Goal: Check status: Check status

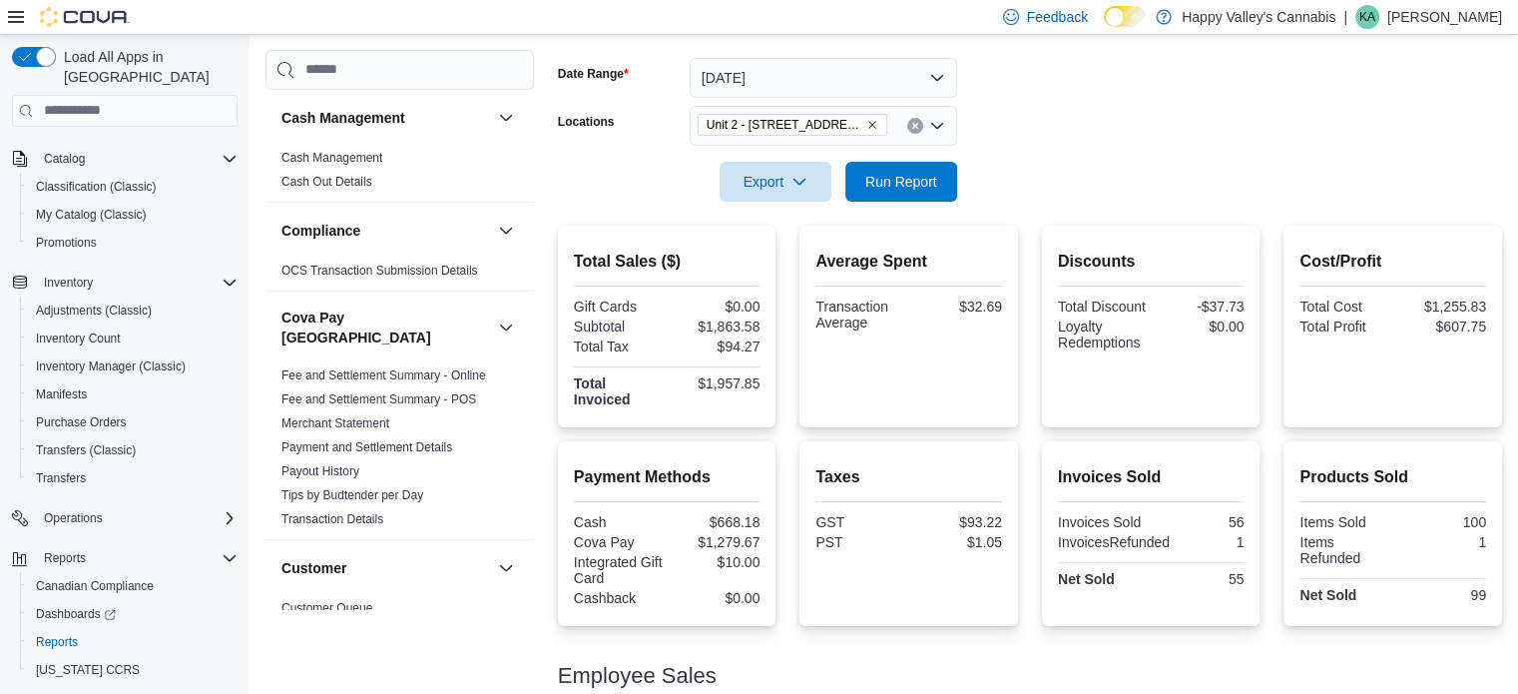
scroll to position [285, 0]
click at [901, 204] on div at bounding box center [1030, 215] width 944 height 24
click at [907, 183] on span "Run Report" at bounding box center [901, 182] width 72 height 20
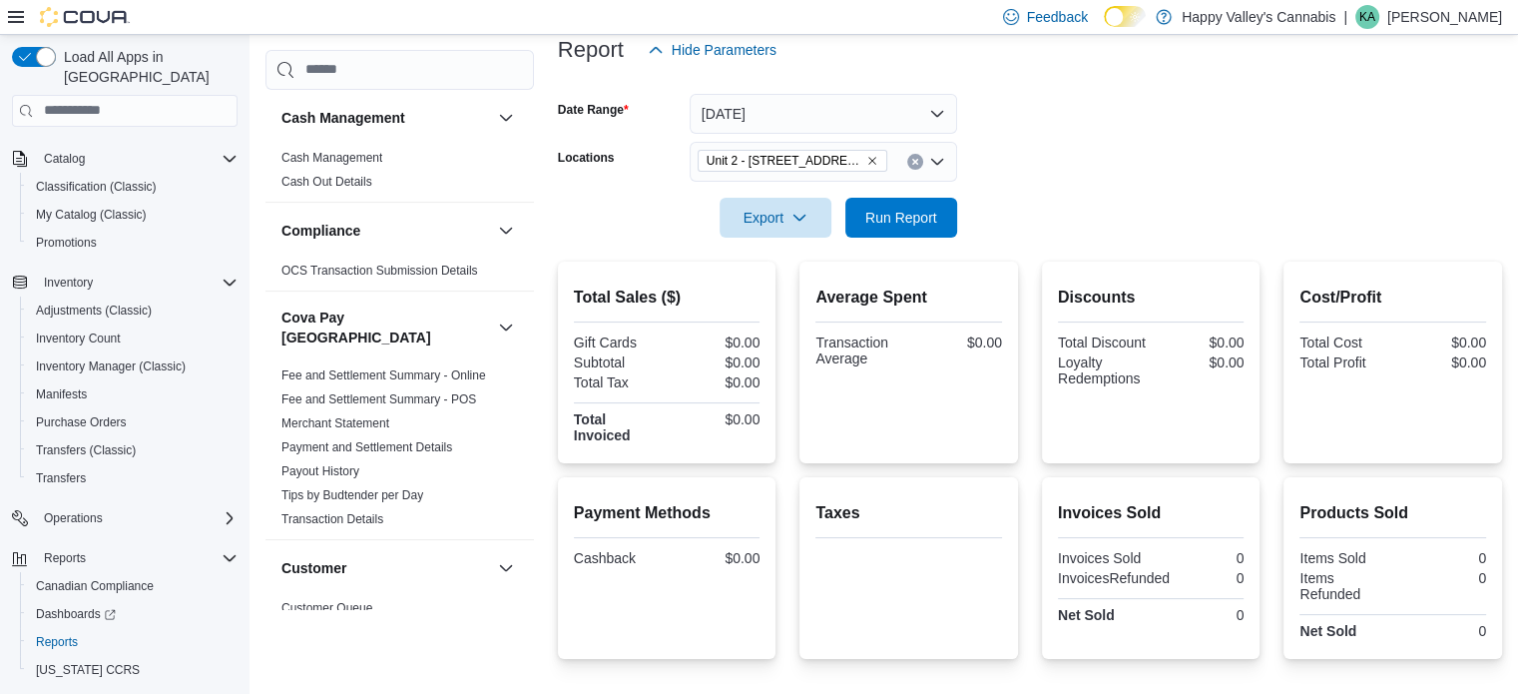
scroll to position [154, 0]
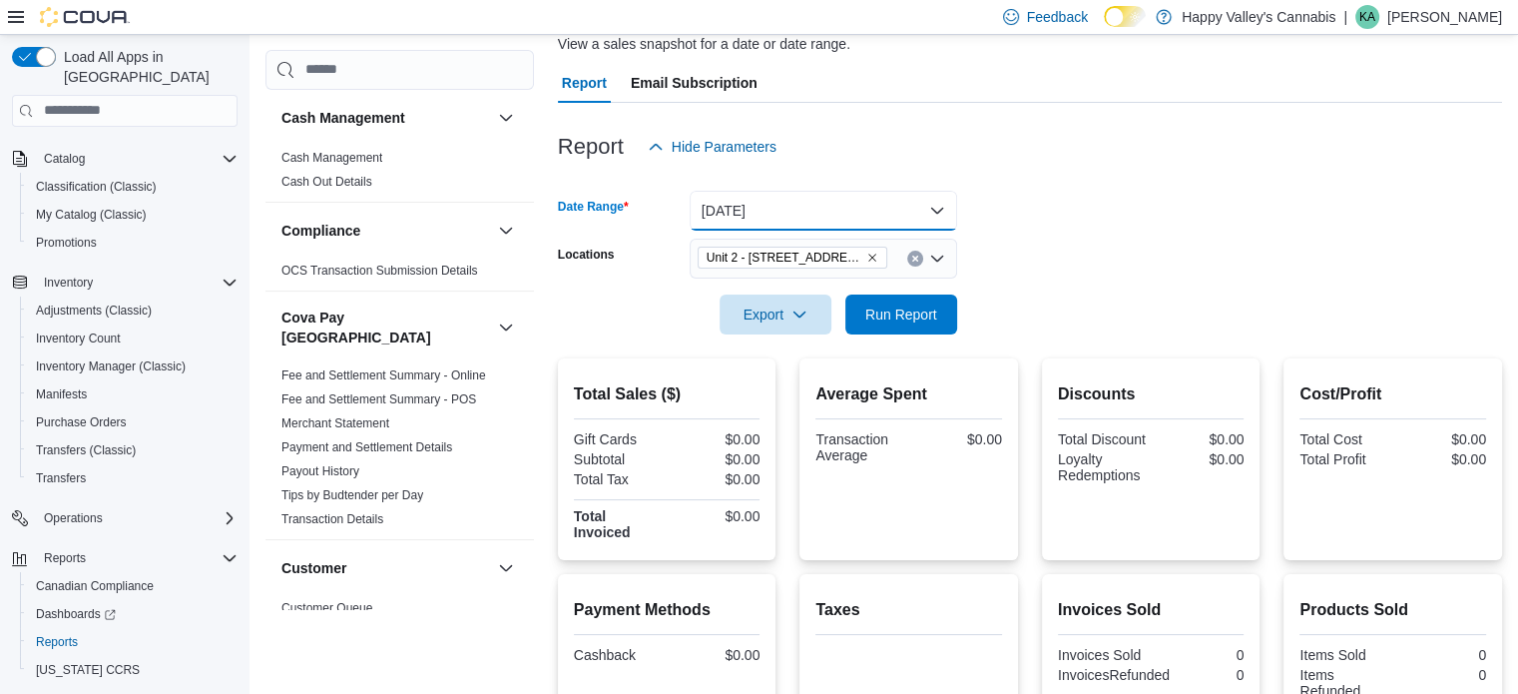
click at [833, 211] on button "[DATE]" at bounding box center [824, 211] width 268 height 40
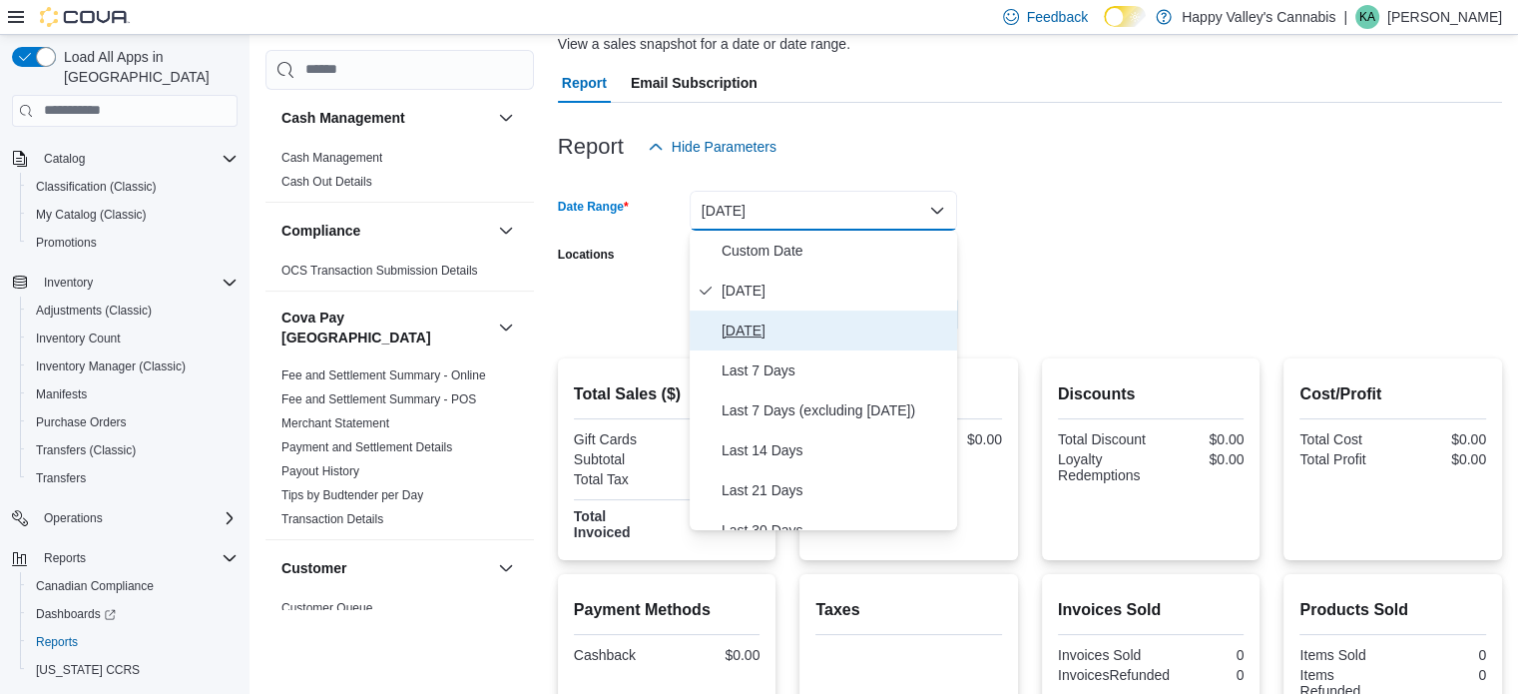
click at [767, 322] on span "[DATE]" at bounding box center [836, 330] width 228 height 24
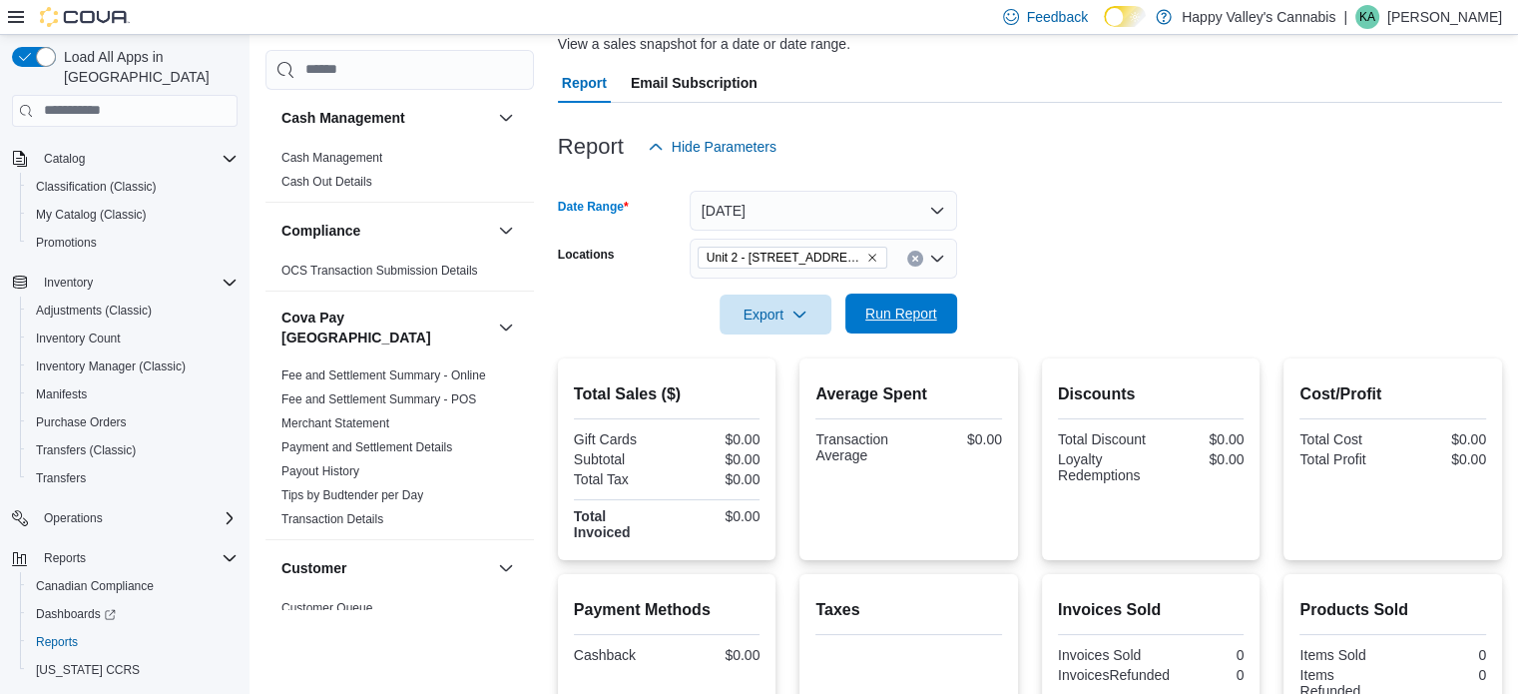
click at [921, 295] on span "Run Report" at bounding box center [901, 313] width 88 height 40
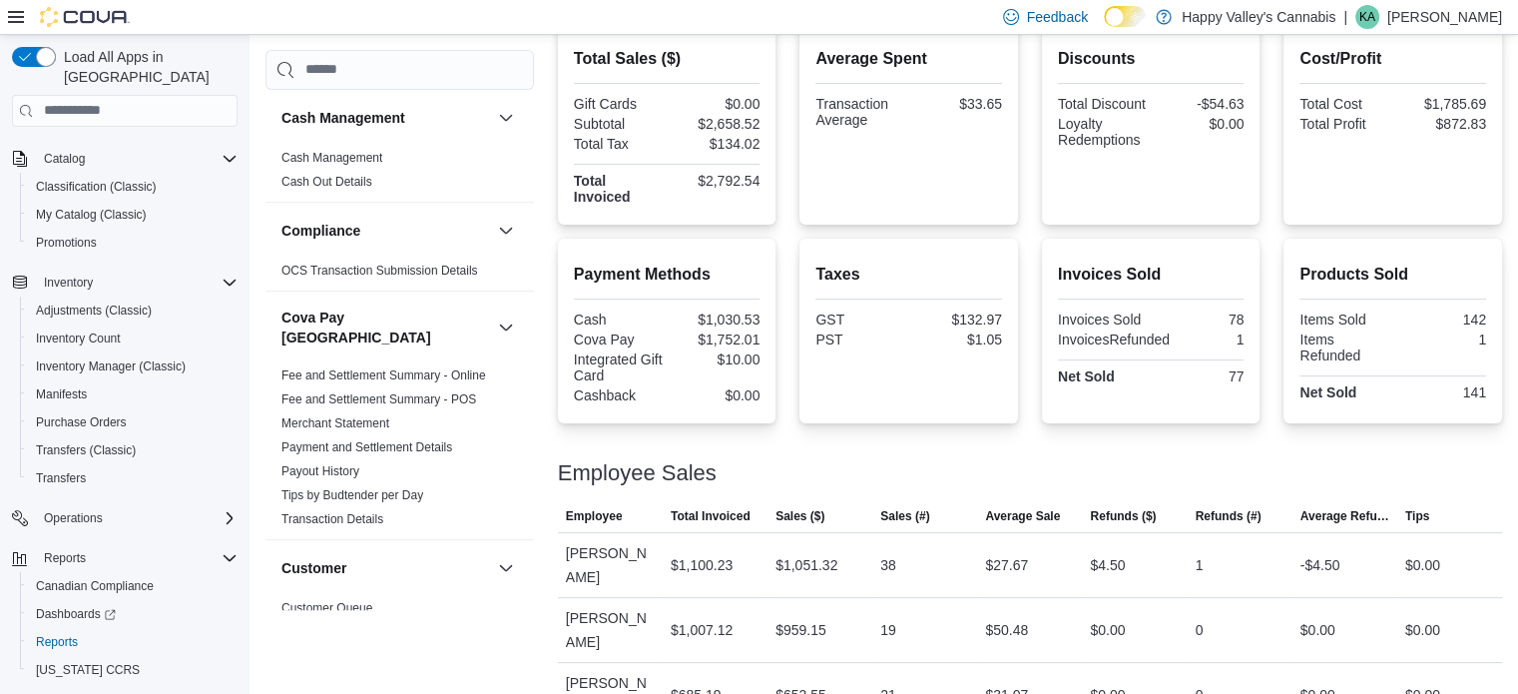
scroll to position [513, 0]
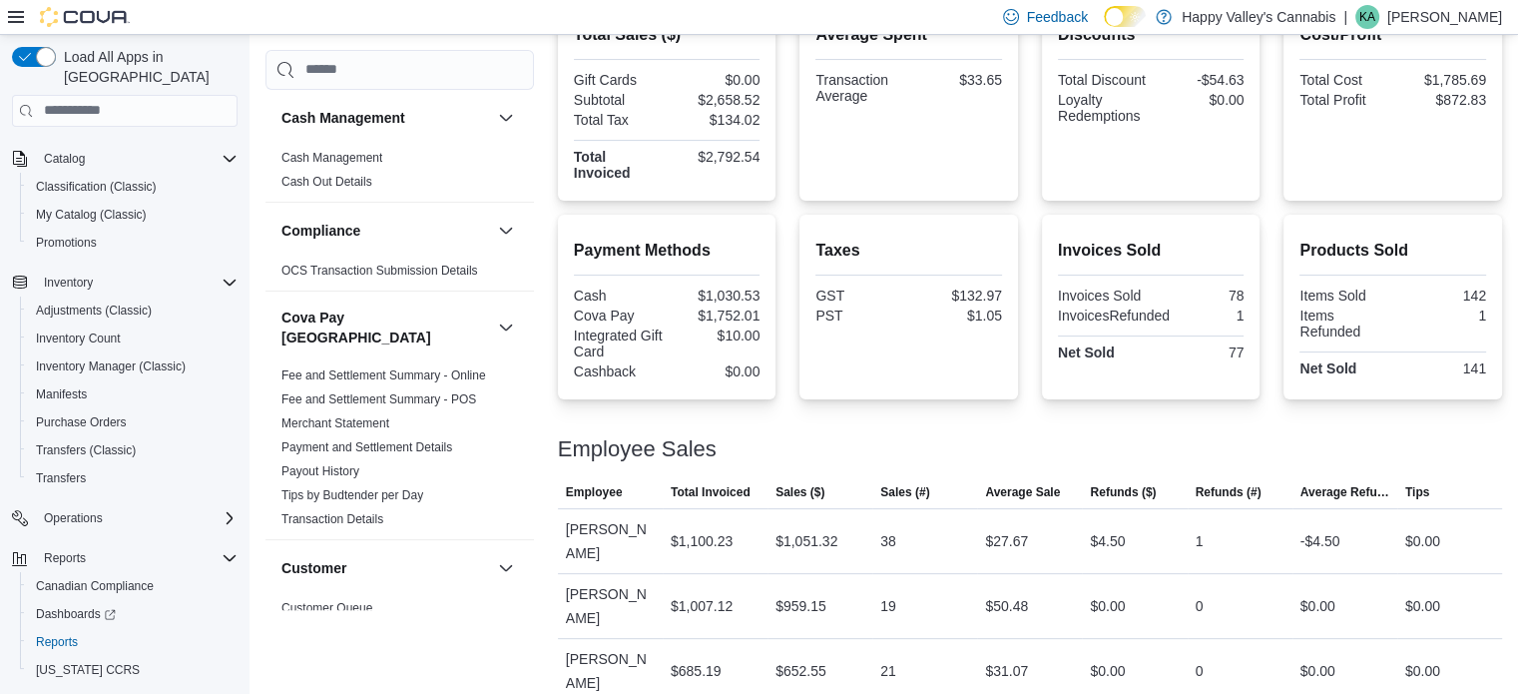
click at [1461, 3] on div "Feedback Dark Mode Happy Valley's Cannabis | KA [PERSON_NAME]" at bounding box center [1248, 17] width 507 height 40
click at [1449, 22] on p "[PERSON_NAME]" at bounding box center [1444, 17] width 115 height 24
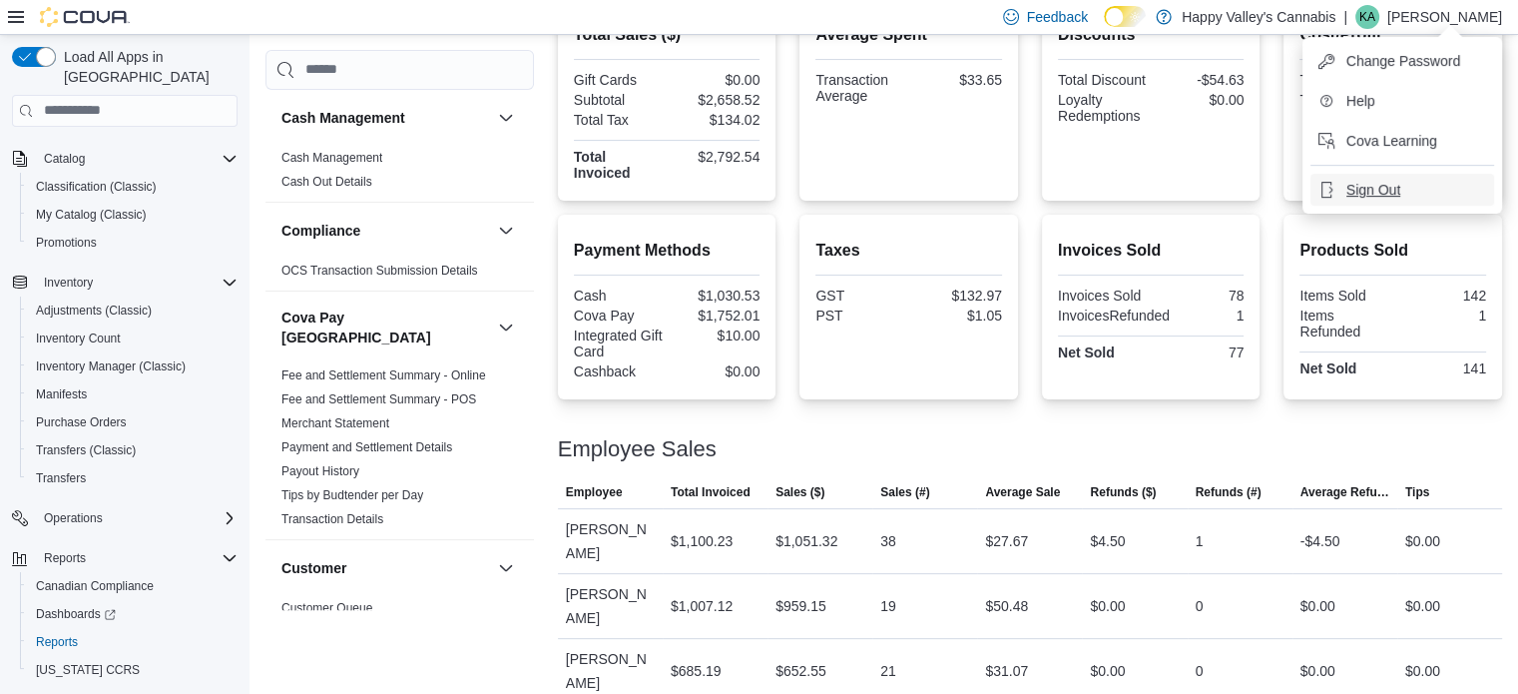
click at [1373, 190] on span "Sign Out" at bounding box center [1374, 190] width 54 height 20
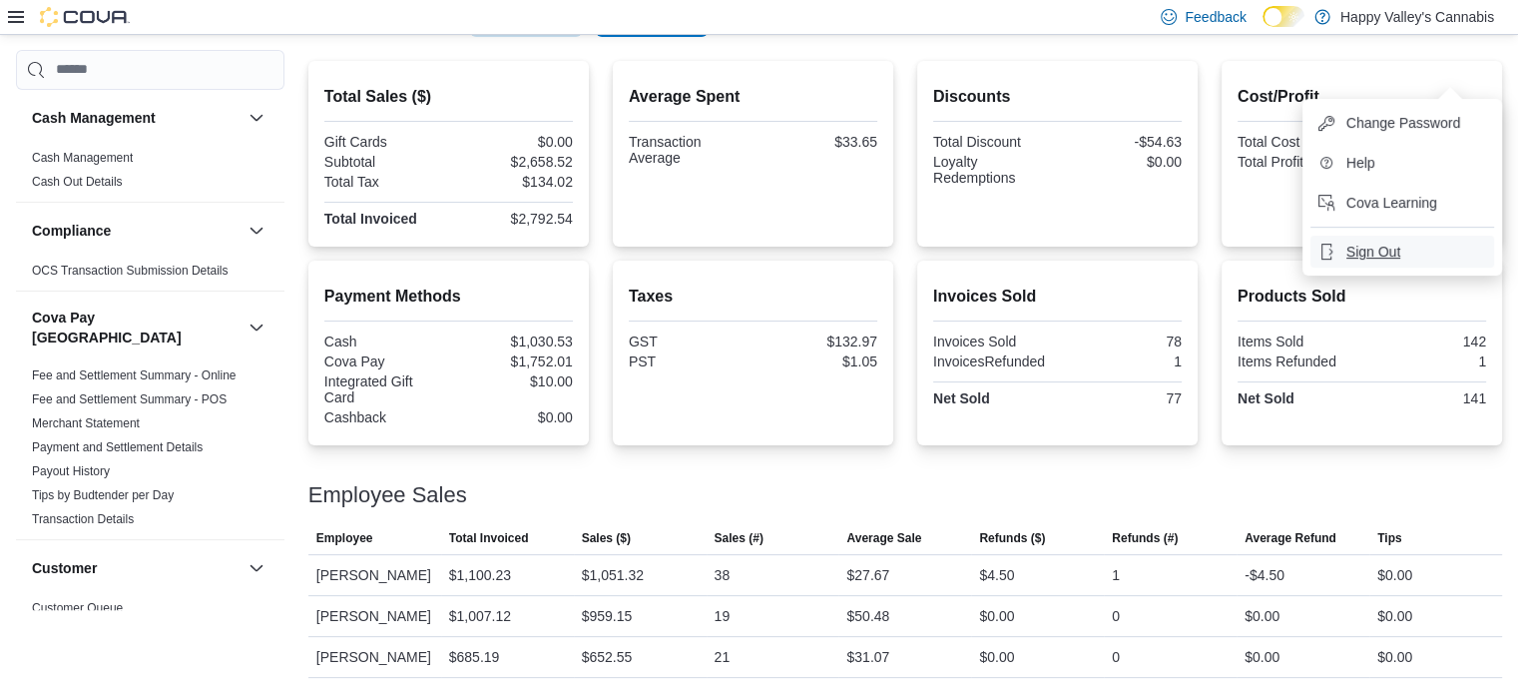
scroll to position [473, 0]
